Goal: Check status: Check status

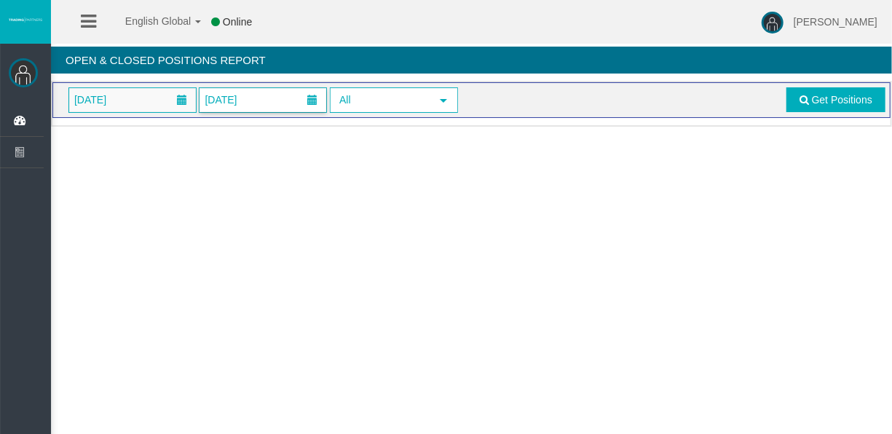
click at [174, 107] on span at bounding box center [182, 100] width 26 height 23
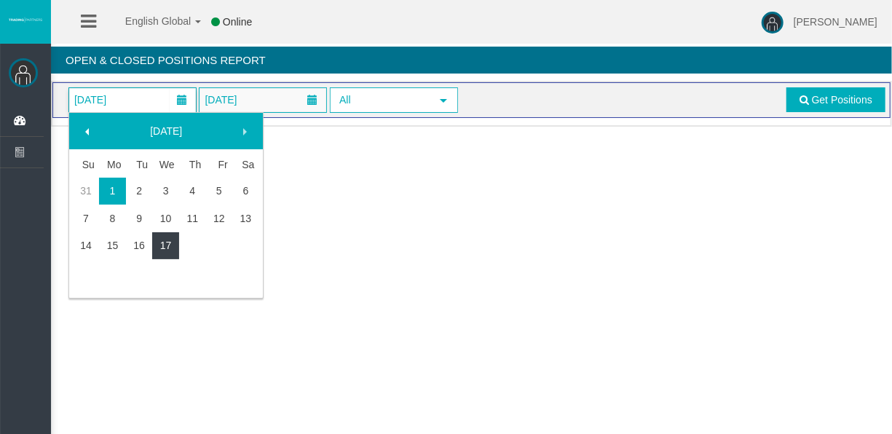
click at [167, 253] on link "17" at bounding box center [165, 245] width 27 height 26
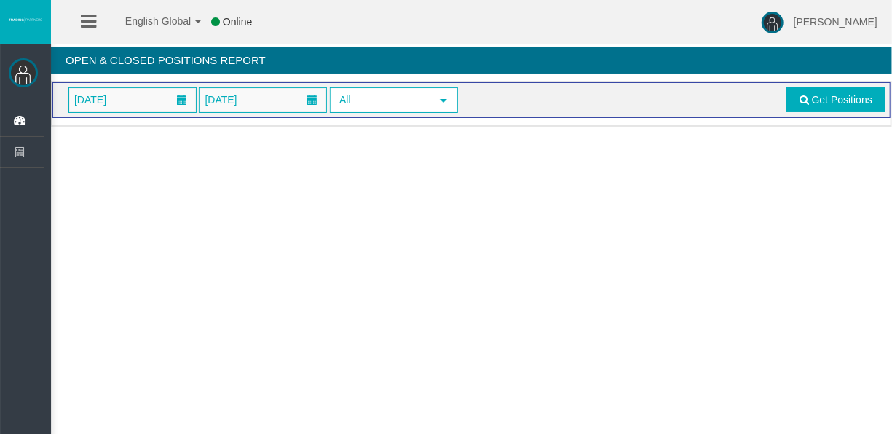
click at [787, 83] on div "[DATE] [DATE] All select Get Positions" at bounding box center [471, 100] width 838 height 36
click at [787, 84] on div "[DATE] [DATE] All select Get Positions" at bounding box center [471, 100] width 838 height 36
click at [790, 89] on link "Get Positions" at bounding box center [835, 99] width 99 height 25
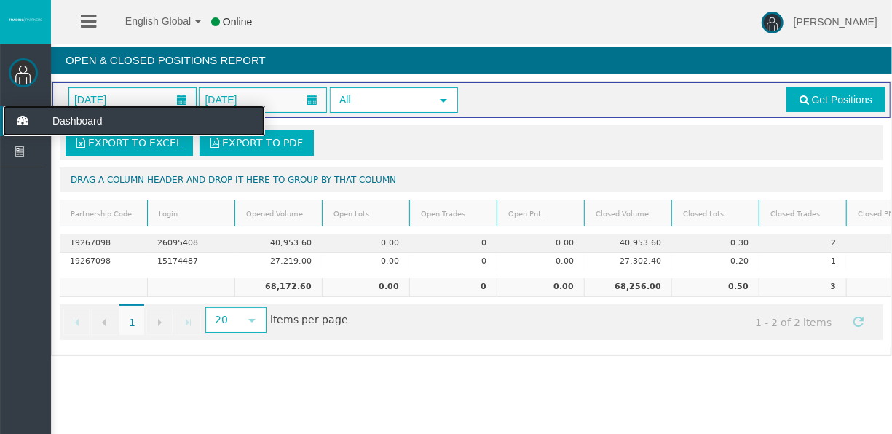
click at [31, 131] on icon at bounding box center [22, 121] width 39 height 31
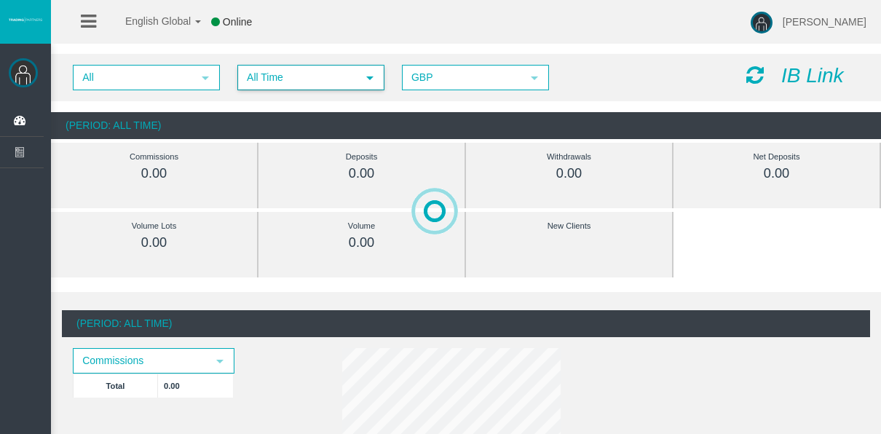
click at [282, 75] on span "All Time" at bounding box center [298, 77] width 118 height 23
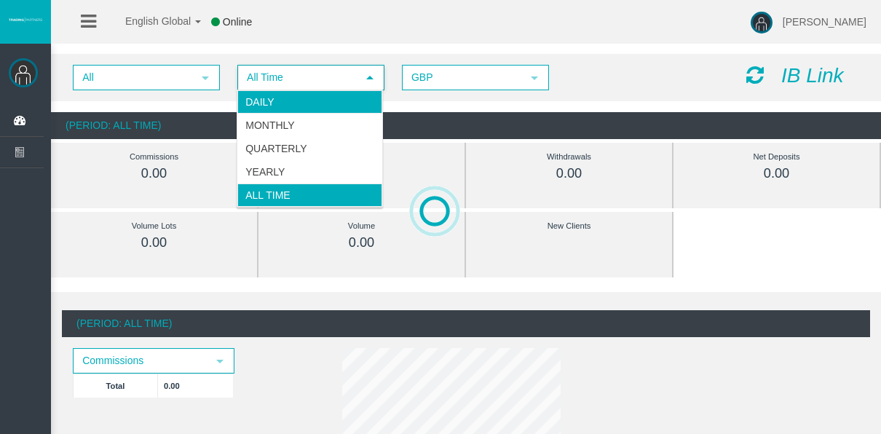
click at [296, 95] on li "Daily" at bounding box center [309, 101] width 145 height 23
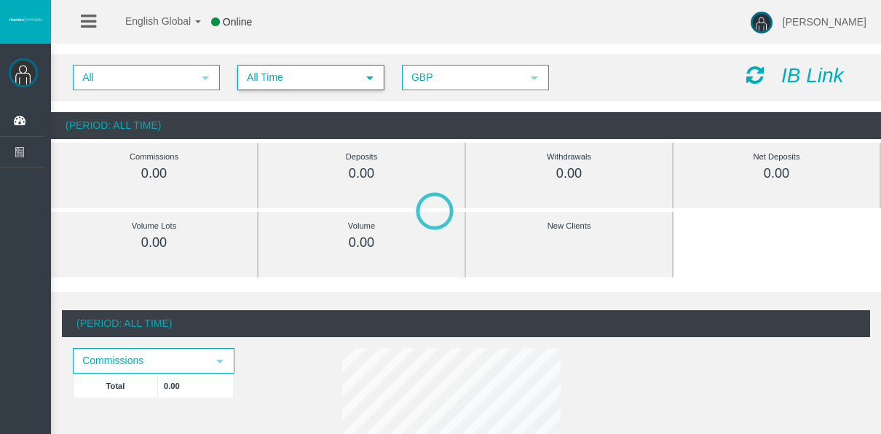
click at [315, 73] on span "All Time" at bounding box center [298, 77] width 118 height 23
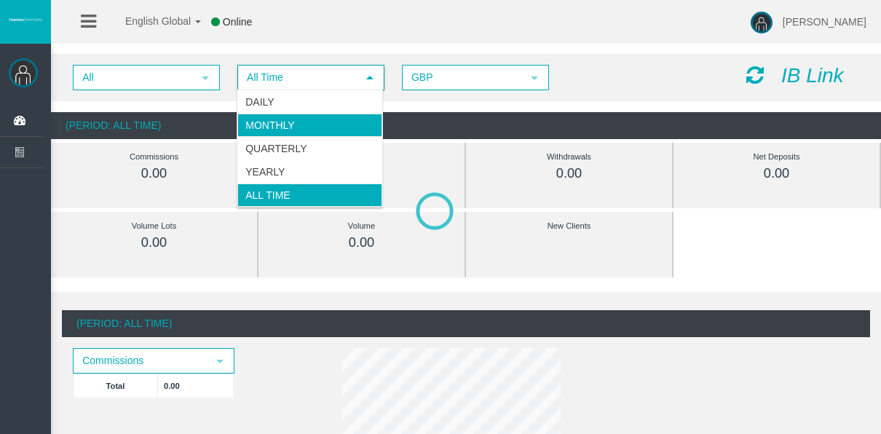
click at [316, 95] on li "Daily" at bounding box center [309, 101] width 145 height 23
